Goal: Information Seeking & Learning: Learn about a topic

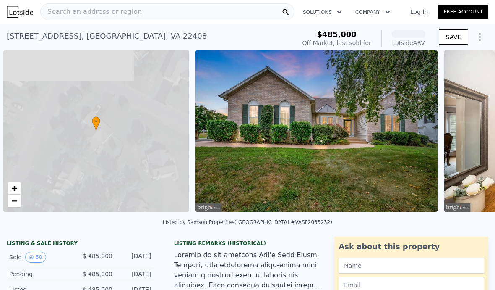
scroll to position [0, 3]
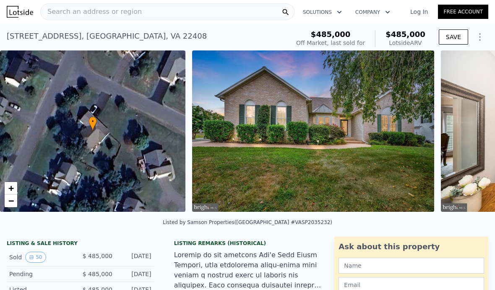
click at [128, 12] on span "Search an address or region" at bounding box center [91, 12] width 101 height 10
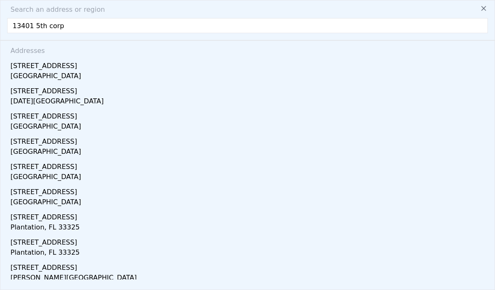
type input "13401 5th corps"
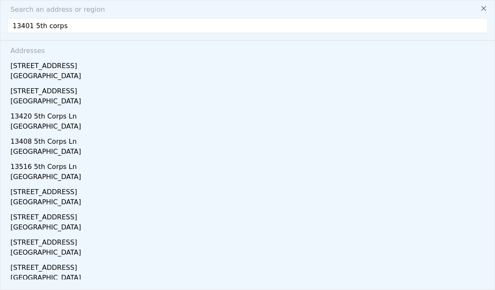
click at [69, 71] on div "[STREET_ADDRESS]" at bounding box center [249, 63] width 478 height 13
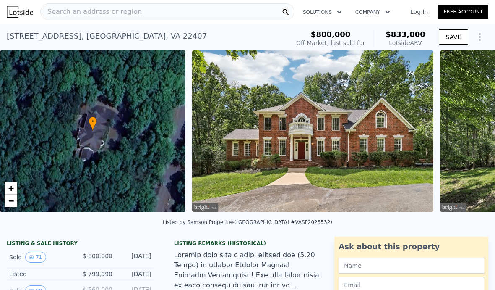
click at [33, 256] on icon "View historical data" at bounding box center [31, 256] width 5 height 5
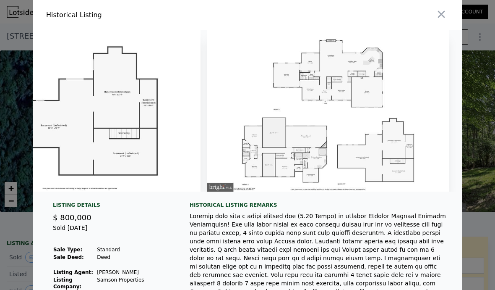
scroll to position [0, 17246]
click at [367, 99] on img at bounding box center [328, 110] width 242 height 161
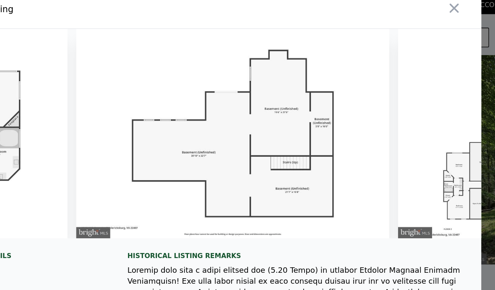
scroll to position [0, 17055]
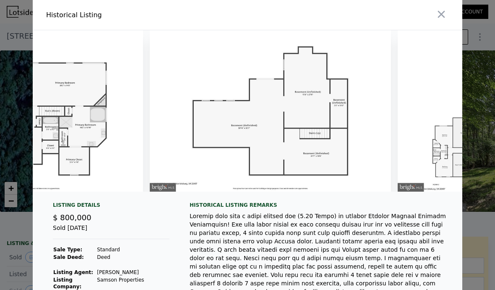
click at [444, 16] on icon "button" at bounding box center [442, 14] width 12 height 12
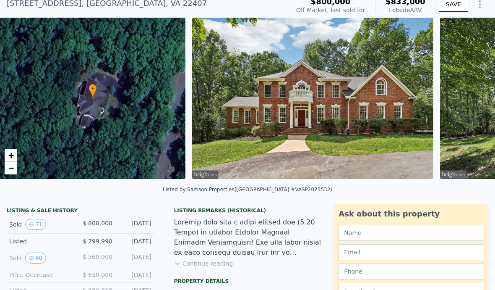
scroll to position [71, 0]
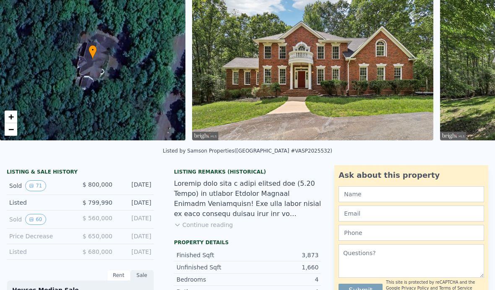
click at [32, 220] on icon "View historical data" at bounding box center [31, 218] width 3 height 3
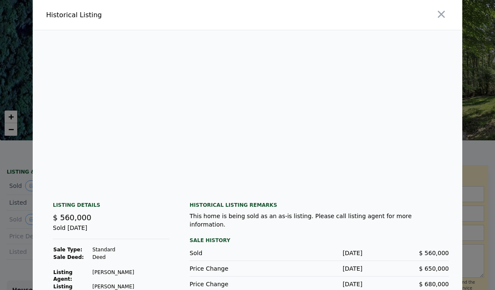
scroll to position [0, 14036]
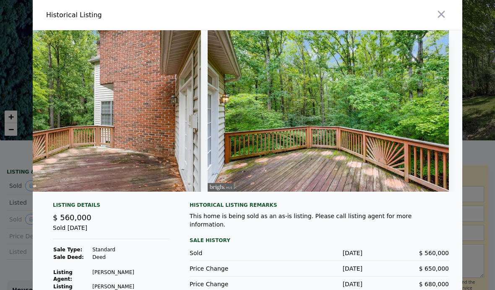
click at [441, 21] on button "button" at bounding box center [441, 14] width 15 height 15
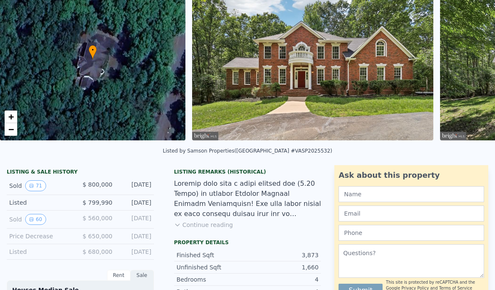
click at [36, 182] on button "71" at bounding box center [35, 185] width 21 height 11
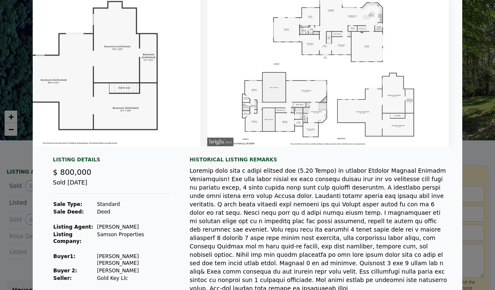
scroll to position [0, 17246]
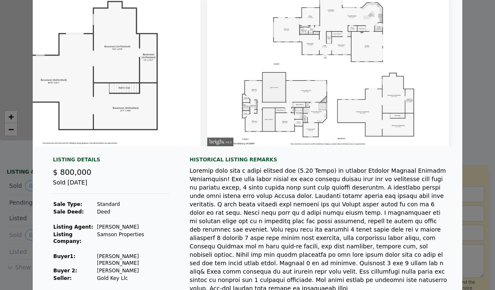
type input "$ 485,000"
type input "4"
type input "2"
type input "2.5"
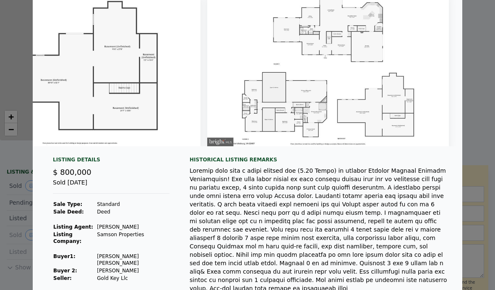
type input "1708"
type input "2638"
type input "10000"
type input "26680"
type input "-$ 55,058"
